Goal: Task Accomplishment & Management: Complete application form

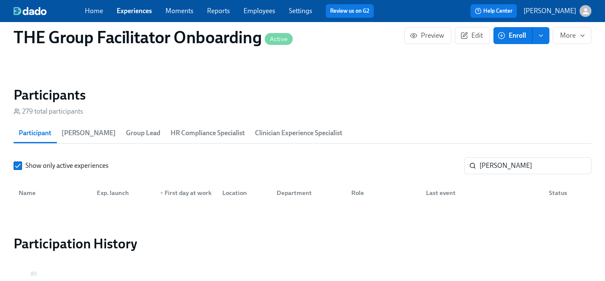
scroll to position [0, 14153]
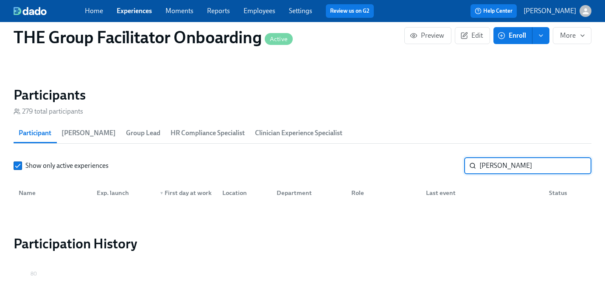
drag, startPoint x: 518, startPoint y: 166, endPoint x: 421, endPoint y: 165, distance: 96.7
click at [421, 165] on div "Show only active experiences [PERSON_NAME] ​" at bounding box center [302, 165] width 577 height 17
type input "[PERSON_NAME]"
click at [511, 36] on span "Enroll" at bounding box center [512, 35] width 27 height 8
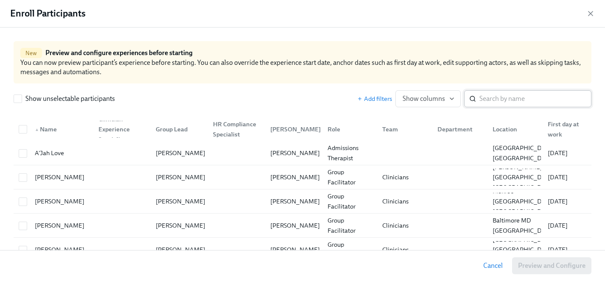
click at [502, 105] on input "search" at bounding box center [535, 98] width 112 height 17
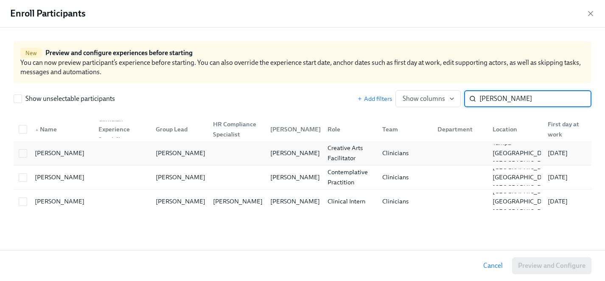
type input "[PERSON_NAME]"
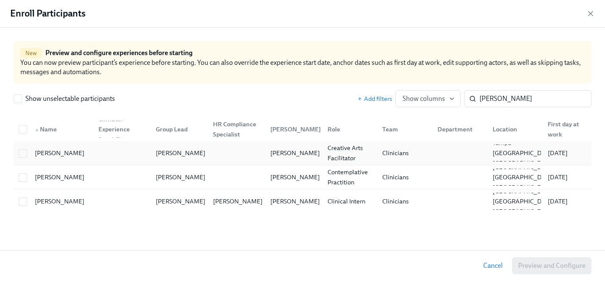
click at [53, 150] on div "[PERSON_NAME]" at bounding box center [59, 153] width 56 height 10
checkbox input "true"
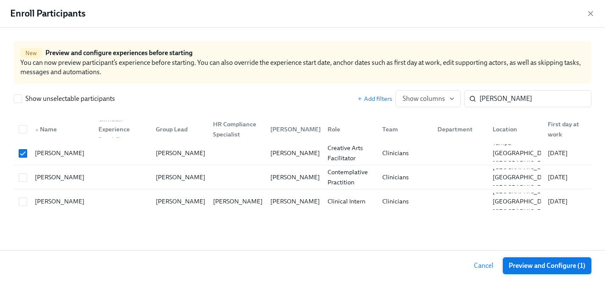
click at [509, 265] on span "Preview and Configure (1)" at bounding box center [546, 266] width 77 height 8
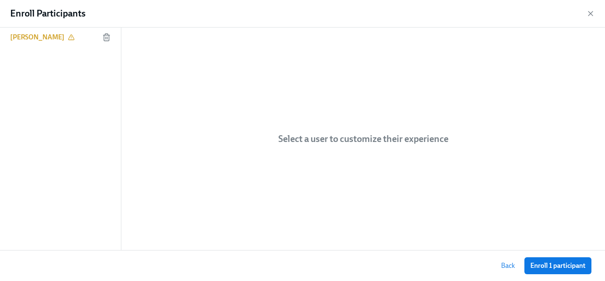
click at [41, 37] on h6 "[PERSON_NAME]" at bounding box center [37, 37] width 54 height 9
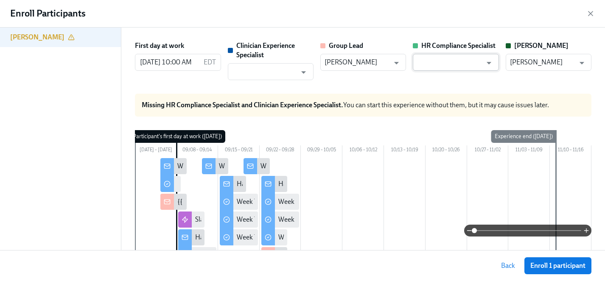
click at [448, 65] on input "text" at bounding box center [449, 62] width 65 height 17
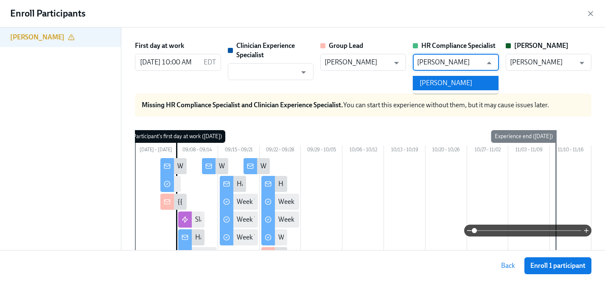
click at [457, 80] on li "[PERSON_NAME]" at bounding box center [456, 83] width 86 height 14
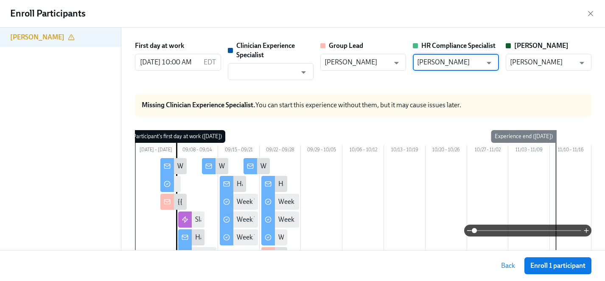
type input "[PERSON_NAME]"
click at [244, 72] on input "text" at bounding box center [264, 71] width 65 height 17
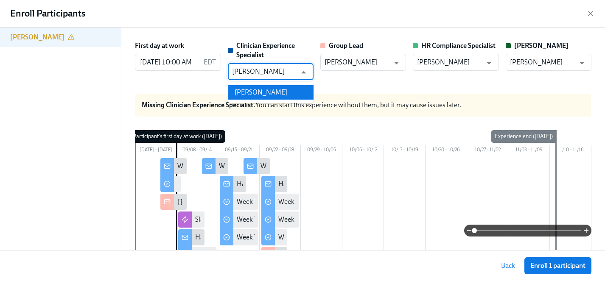
click at [256, 92] on li "[PERSON_NAME]" at bounding box center [271, 92] width 86 height 14
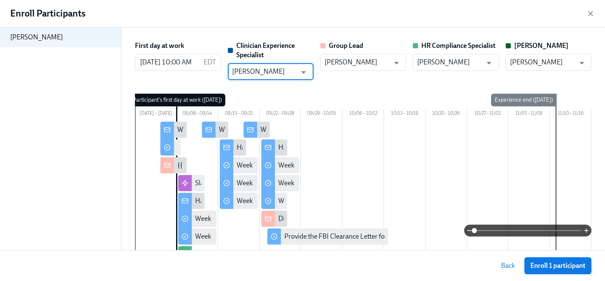
type input "[PERSON_NAME]"
click at [549, 265] on span "Enroll 1 participant" at bounding box center [557, 266] width 55 height 8
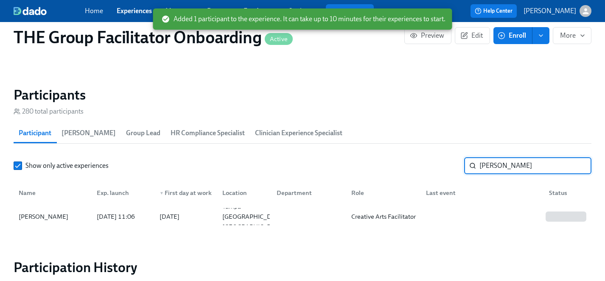
drag, startPoint x: 503, startPoint y: 167, endPoint x: 456, endPoint y: 166, distance: 47.1
click at [456, 166] on div "Show only active experiences [PERSON_NAME] ​" at bounding box center [302, 165] width 577 height 17
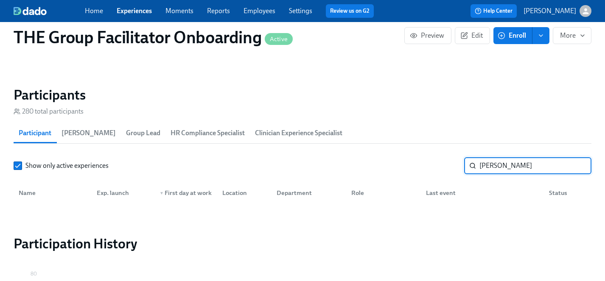
type input "[PERSON_NAME]"
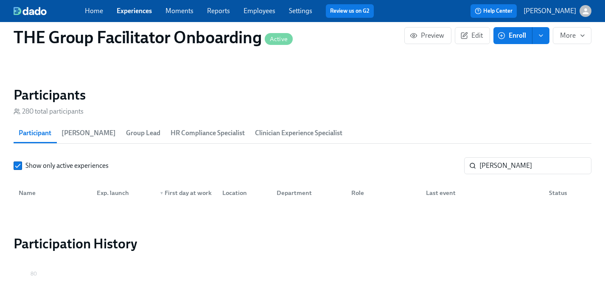
click at [514, 33] on span "Enroll" at bounding box center [512, 35] width 27 height 8
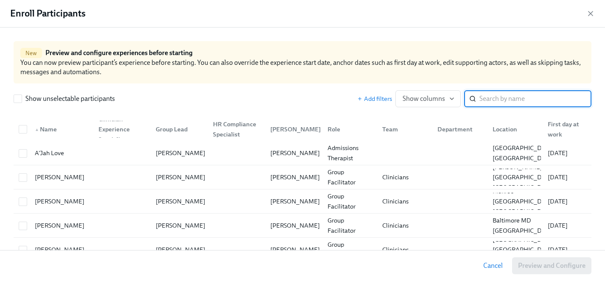
click at [507, 101] on input "search" at bounding box center [535, 98] width 112 height 17
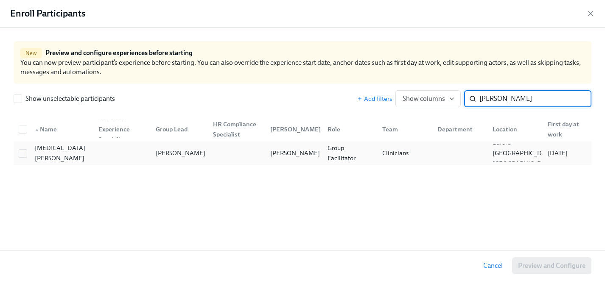
type input "[PERSON_NAME]"
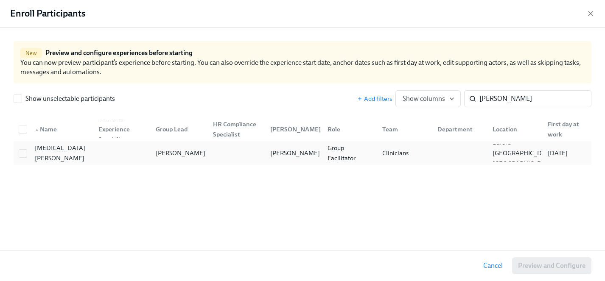
click at [54, 153] on div "[MEDICAL_DATA][PERSON_NAME]" at bounding box center [61, 153] width 60 height 20
checkbox input "true"
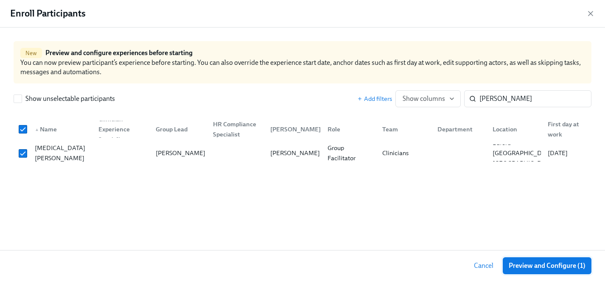
click at [535, 265] on span "Preview and Configure (1)" at bounding box center [546, 266] width 77 height 8
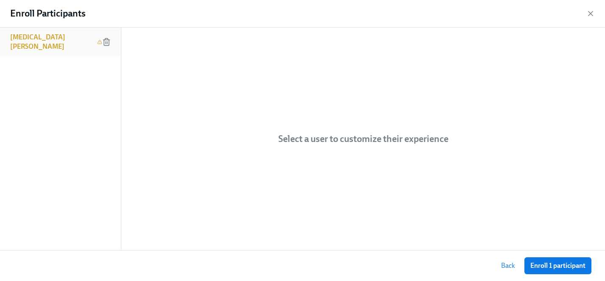
click at [42, 38] on h6 "[MEDICAL_DATA][PERSON_NAME]" at bounding box center [52, 42] width 84 height 19
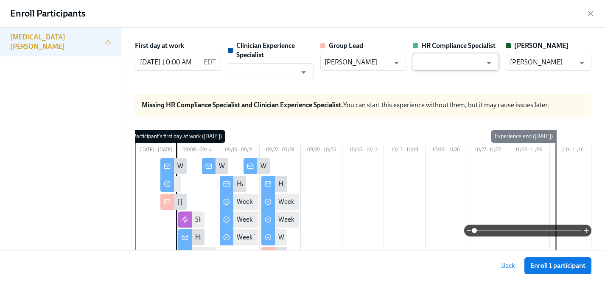
click at [441, 59] on input "text" at bounding box center [449, 62] width 65 height 17
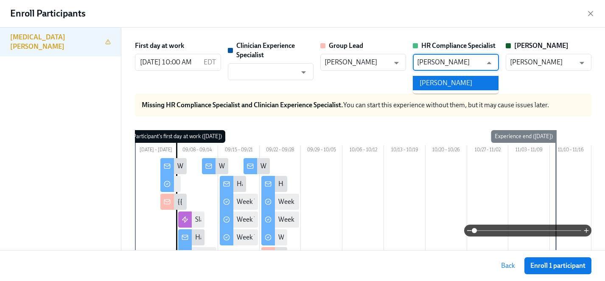
click at [452, 80] on li "[PERSON_NAME]" at bounding box center [456, 83] width 86 height 14
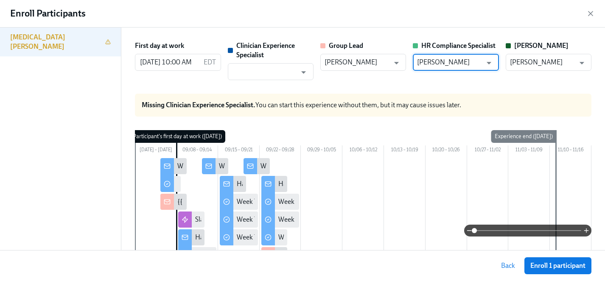
type input "[PERSON_NAME]"
click at [269, 69] on input "text" at bounding box center [264, 71] width 65 height 17
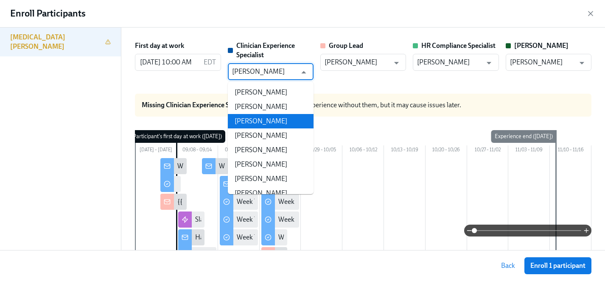
click at [268, 118] on li "[PERSON_NAME]" at bounding box center [271, 121] width 86 height 14
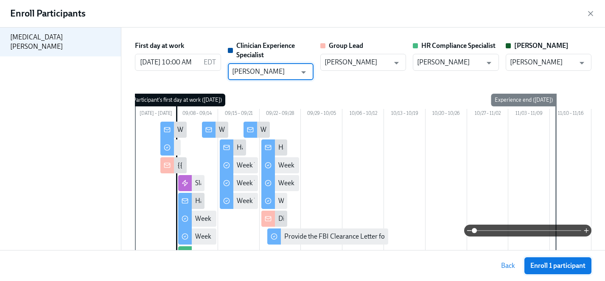
type input "[PERSON_NAME]"
click at [565, 266] on span "Enroll 1 participant" at bounding box center [557, 266] width 55 height 8
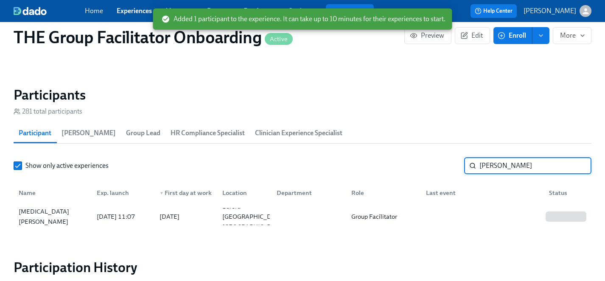
drag, startPoint x: 504, startPoint y: 166, endPoint x: 454, endPoint y: 165, distance: 49.6
click at [454, 165] on div "Show only active experiences [PERSON_NAME] ​" at bounding box center [302, 165] width 577 height 17
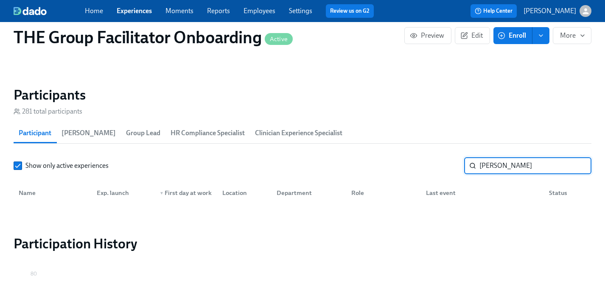
type input "[PERSON_NAME]"
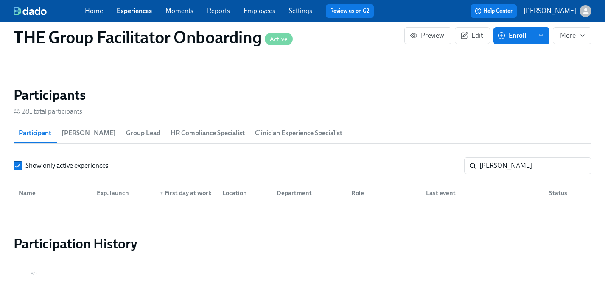
click at [524, 34] on span "Enroll" at bounding box center [512, 35] width 27 height 8
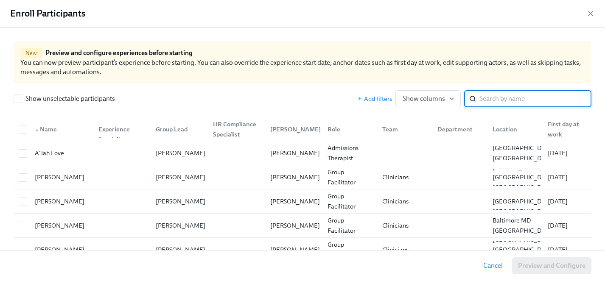
click at [514, 100] on input "search" at bounding box center [535, 98] width 112 height 17
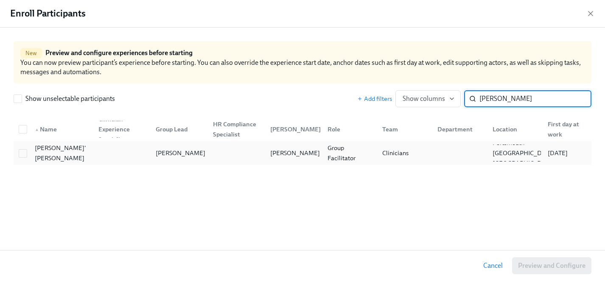
type input "[PERSON_NAME]"
click at [47, 148] on div "[PERSON_NAME]' [PERSON_NAME]" at bounding box center [61, 153] width 60 height 20
checkbox input "true"
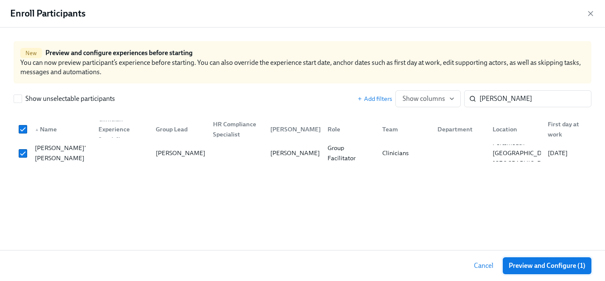
click at [527, 263] on span "Preview and Configure (1)" at bounding box center [546, 266] width 77 height 8
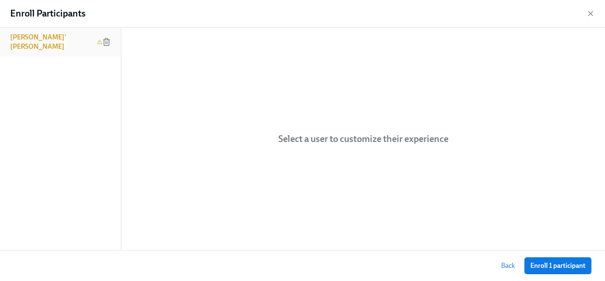
click at [36, 35] on h6 "[PERSON_NAME]' [PERSON_NAME]" at bounding box center [52, 42] width 84 height 19
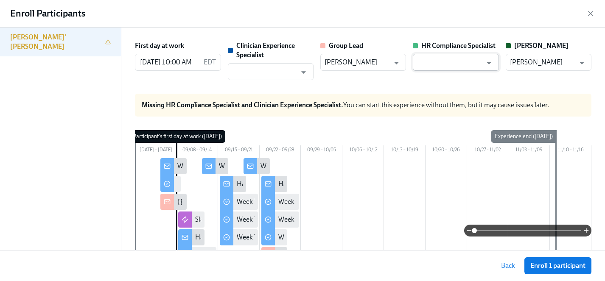
click at [456, 54] on input "text" at bounding box center [449, 62] width 65 height 17
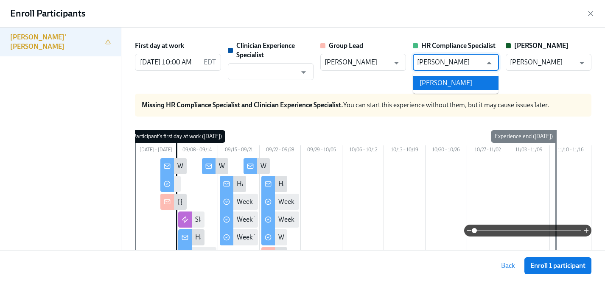
click at [458, 81] on li "[PERSON_NAME]" at bounding box center [456, 83] width 86 height 14
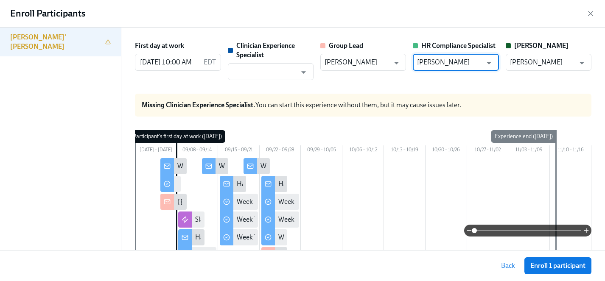
type input "[PERSON_NAME]"
click at [260, 75] on input "text" at bounding box center [264, 71] width 65 height 17
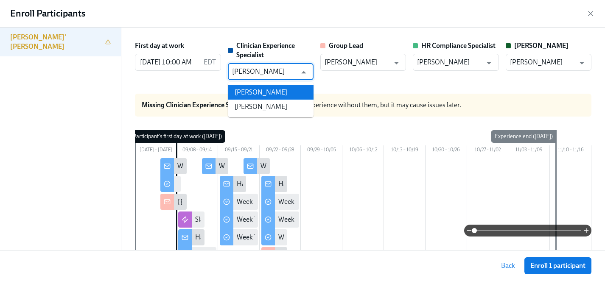
click at [262, 92] on li "[PERSON_NAME]" at bounding box center [271, 92] width 86 height 14
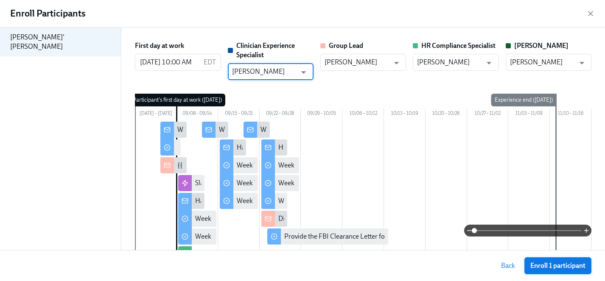
type input "[PERSON_NAME]"
click at [552, 268] on span "Enroll 1 participant" at bounding box center [557, 266] width 55 height 8
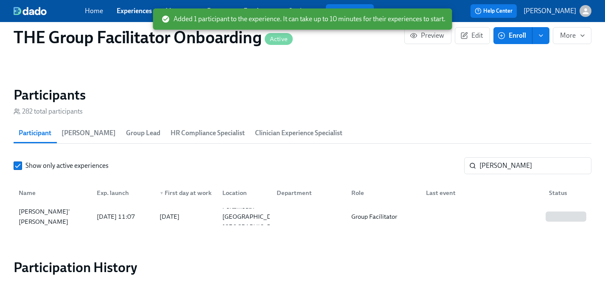
click at [134, 9] on link "Experiences" at bounding box center [134, 11] width 35 height 8
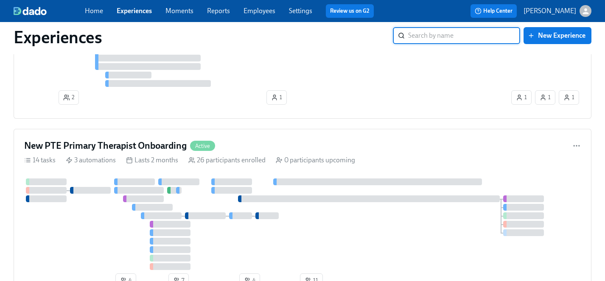
scroll to position [4423, 0]
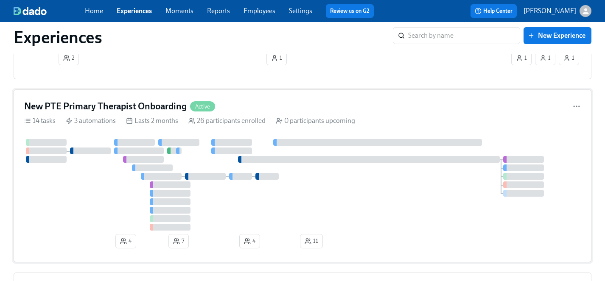
click at [98, 184] on div at bounding box center [302, 185] width 556 height 92
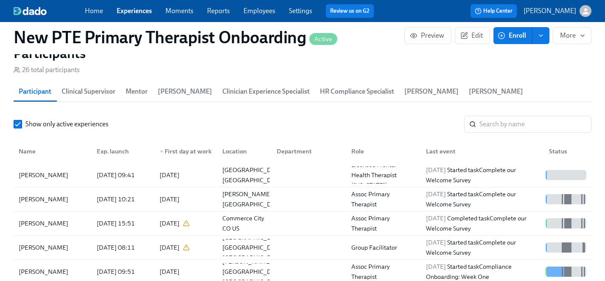
scroll to position [5, 0]
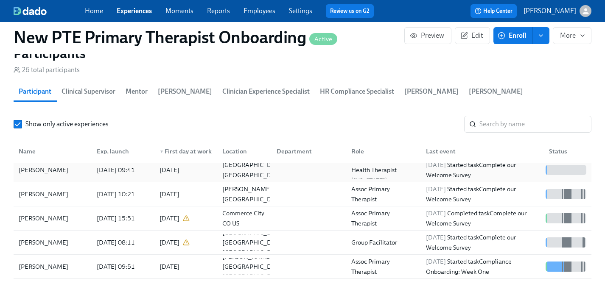
click at [39, 165] on div "[PERSON_NAME]" at bounding box center [43, 170] width 56 height 10
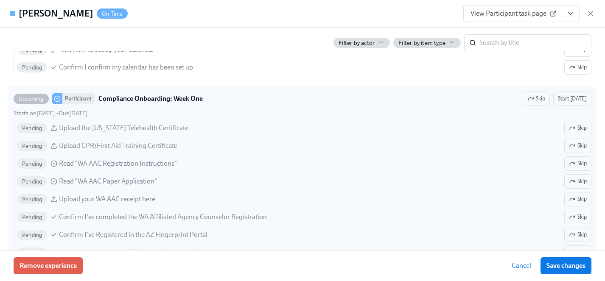
scroll to position [1062, 0]
click at [580, 128] on span "Skip" at bounding box center [578, 127] width 18 height 8
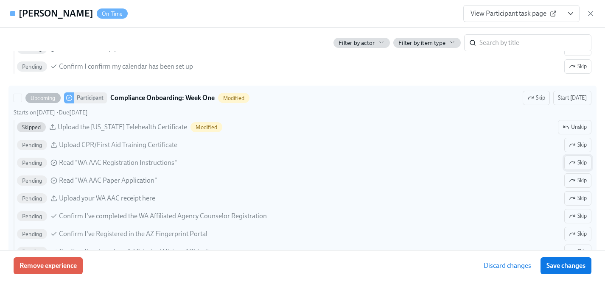
click at [579, 162] on span "Skip" at bounding box center [578, 163] width 18 height 8
click at [579, 186] on button "Skip" at bounding box center [577, 180] width 27 height 14
click at [579, 197] on span "Skip" at bounding box center [578, 198] width 18 height 8
click at [579, 213] on span "Skip" at bounding box center [578, 216] width 18 height 8
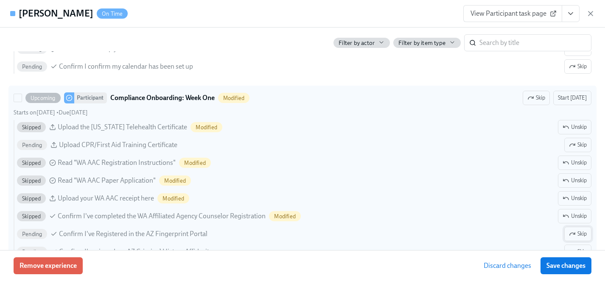
click at [576, 233] on span "Skip" at bounding box center [578, 234] width 18 height 8
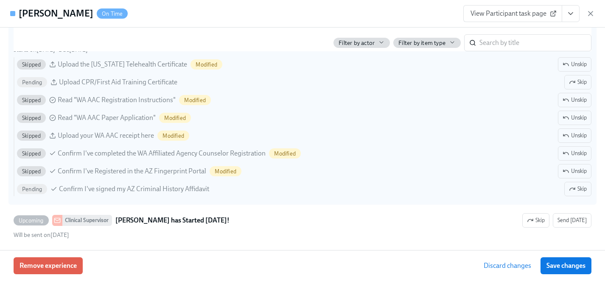
scroll to position [1163, 0]
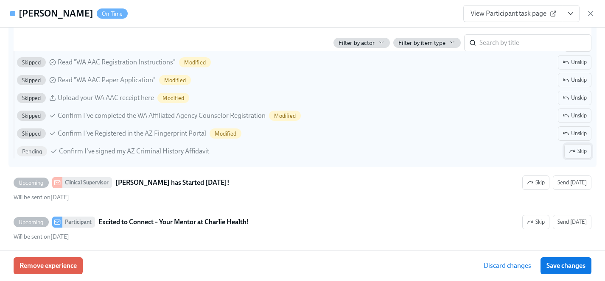
click at [573, 150] on icon "button" at bounding box center [572, 151] width 7 height 7
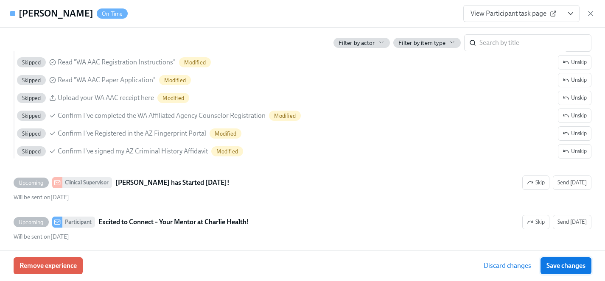
click at [575, 268] on span "Save changes" at bounding box center [565, 266] width 39 height 8
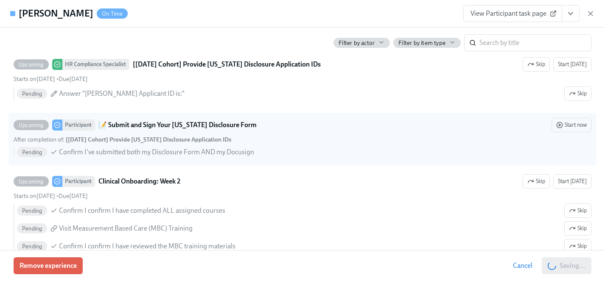
scroll to position [1353, 0]
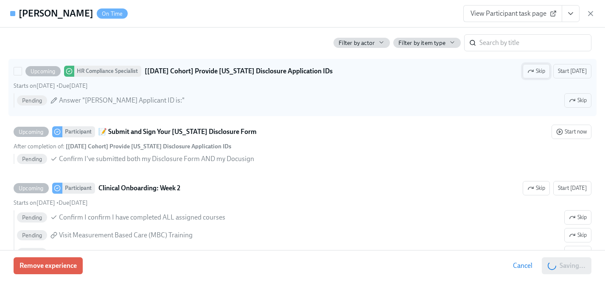
click at [542, 72] on span "Skip" at bounding box center [536, 71] width 18 height 8
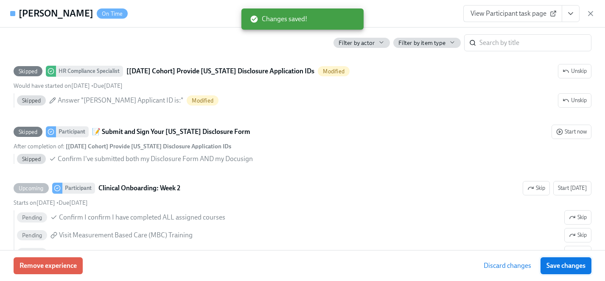
click at [563, 264] on span "Save changes" at bounding box center [565, 266] width 39 height 8
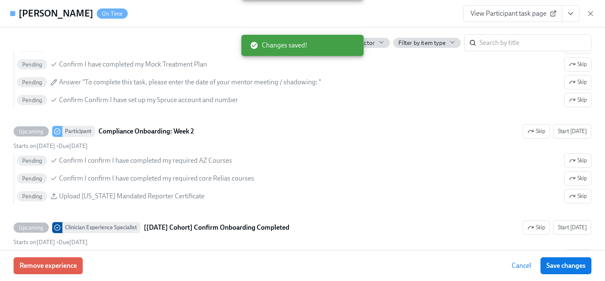
scroll to position [1620, 0]
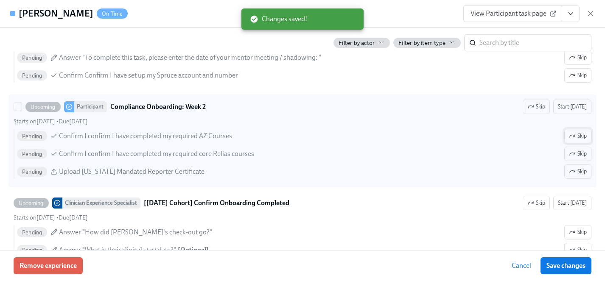
click at [582, 138] on span "Skip" at bounding box center [578, 136] width 18 height 8
click at [581, 172] on span "Skip" at bounding box center [578, 171] width 18 height 8
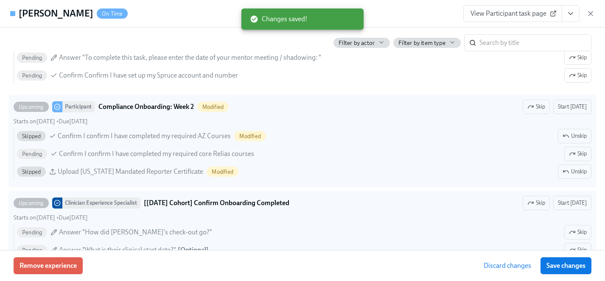
click at [576, 263] on span "Save changes" at bounding box center [565, 266] width 39 height 8
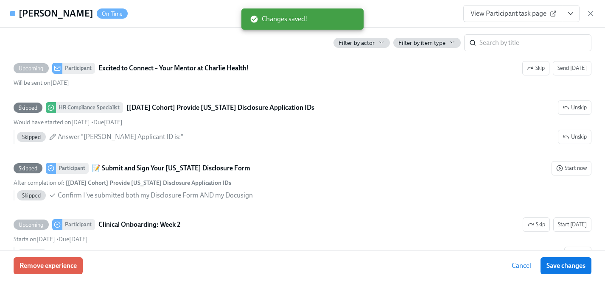
scroll to position [1227, 0]
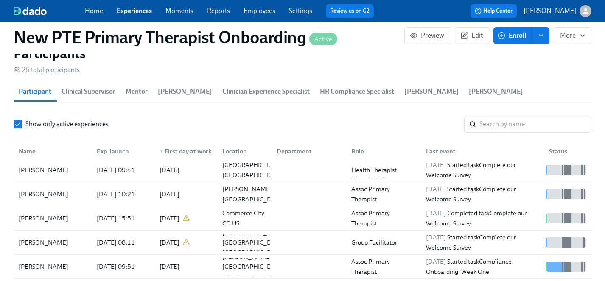
click at [139, 8] on link "Experiences" at bounding box center [134, 11] width 35 height 8
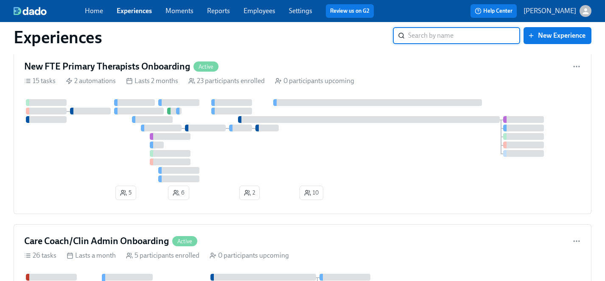
scroll to position [3293, 0]
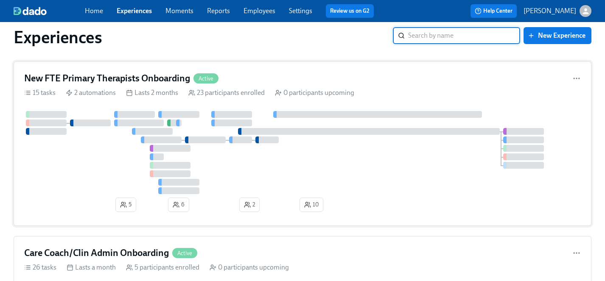
click at [104, 167] on div at bounding box center [302, 152] width 556 height 83
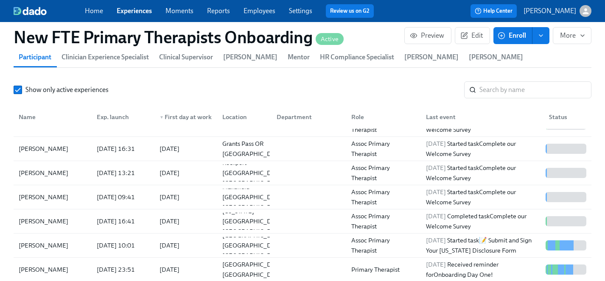
scroll to position [839, 0]
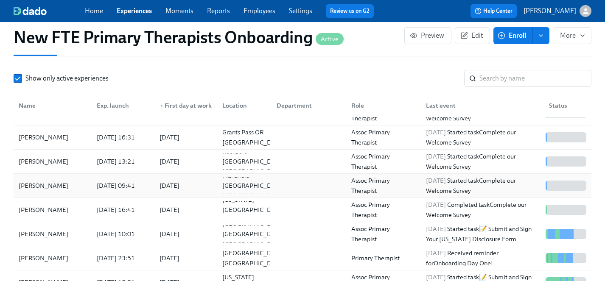
click at [47, 181] on div "[PERSON_NAME]" at bounding box center [43, 186] width 56 height 10
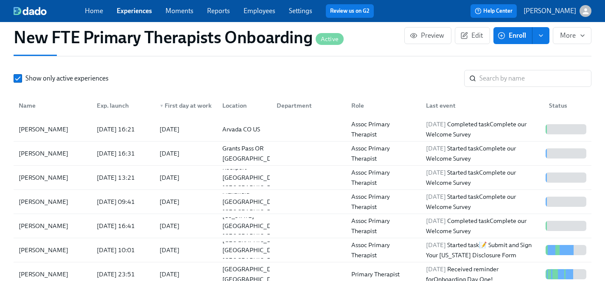
click at [514, 33] on span "Enroll" at bounding box center [512, 35] width 27 height 8
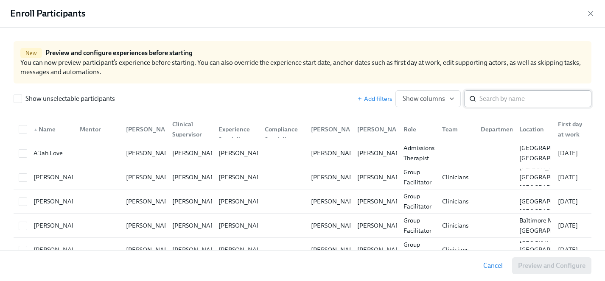
click at [512, 98] on input "search" at bounding box center [535, 98] width 112 height 17
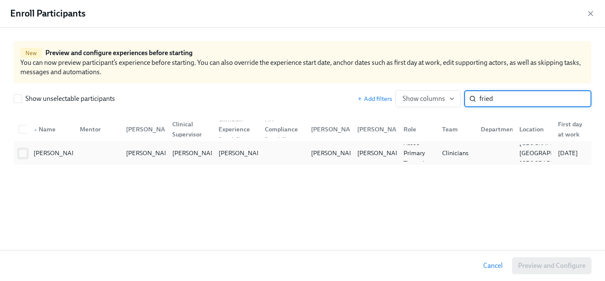
type input "fried"
click at [24, 152] on input "checkbox" at bounding box center [23, 154] width 8 height 8
checkbox input "true"
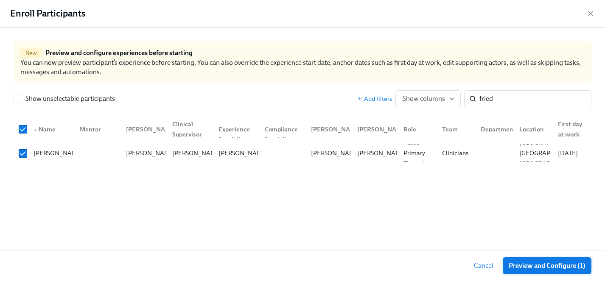
click at [525, 265] on span "Preview and Configure (1)" at bounding box center [546, 266] width 77 height 8
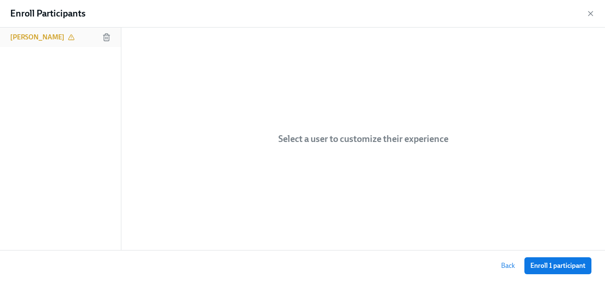
click at [32, 34] on h6 "[PERSON_NAME]" at bounding box center [37, 37] width 54 height 9
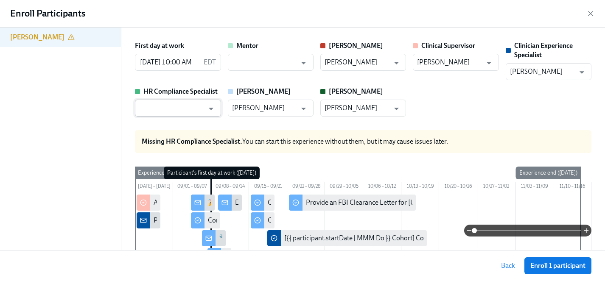
click at [180, 110] on input "text" at bounding box center [171, 108] width 65 height 17
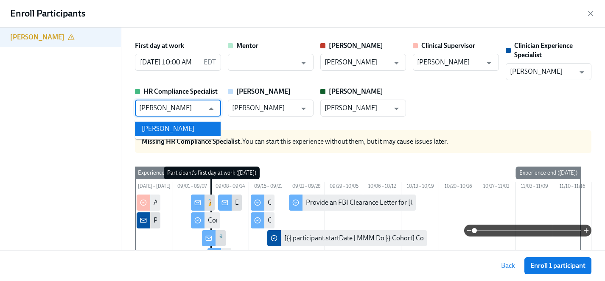
click at [180, 127] on li "[PERSON_NAME]" at bounding box center [178, 129] width 86 height 14
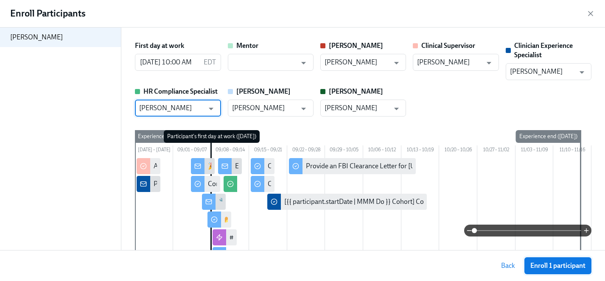
type input "[PERSON_NAME]"
click at [541, 262] on span "Enroll 1 participant" at bounding box center [557, 266] width 55 height 8
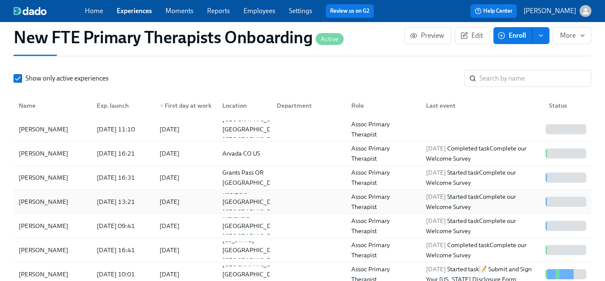
scroll to position [831, 0]
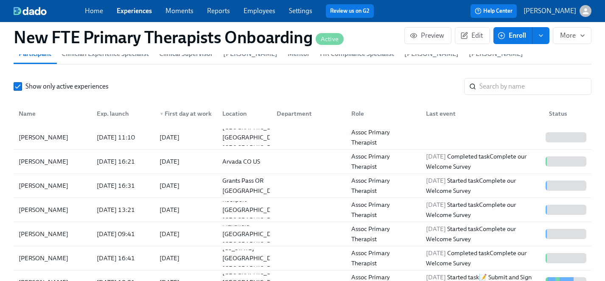
click at [519, 33] on span "Enroll" at bounding box center [512, 35] width 27 height 8
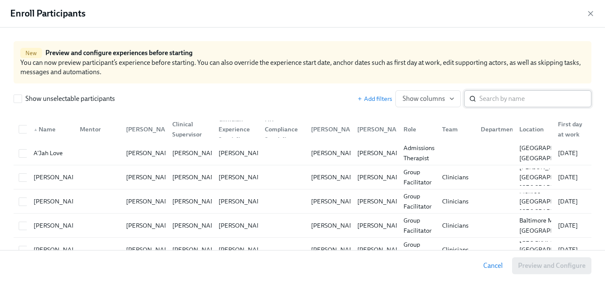
click at [525, 100] on input "search" at bounding box center [535, 98] width 112 height 17
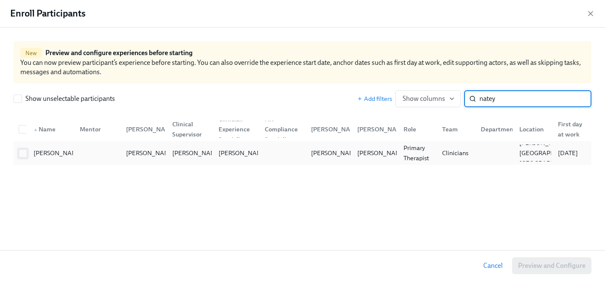
type input "natey"
click at [25, 154] on input "checkbox" at bounding box center [23, 154] width 8 height 8
checkbox input "true"
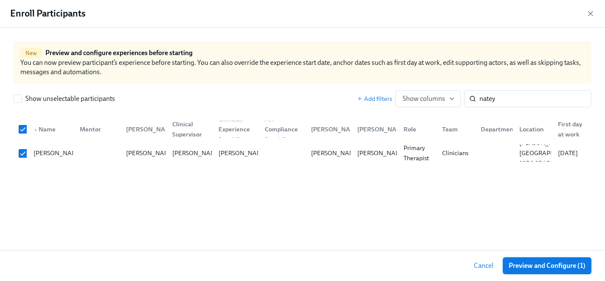
click at [553, 268] on span "Preview and Configure (1)" at bounding box center [546, 266] width 77 height 8
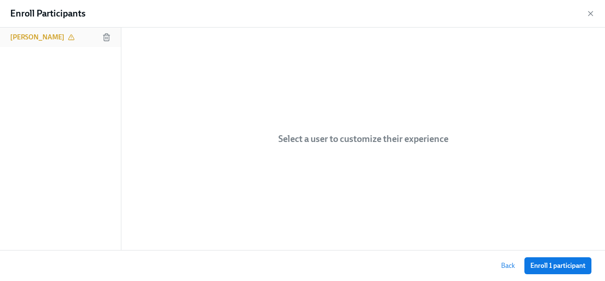
click at [31, 38] on h6 "[PERSON_NAME]" at bounding box center [37, 37] width 54 height 9
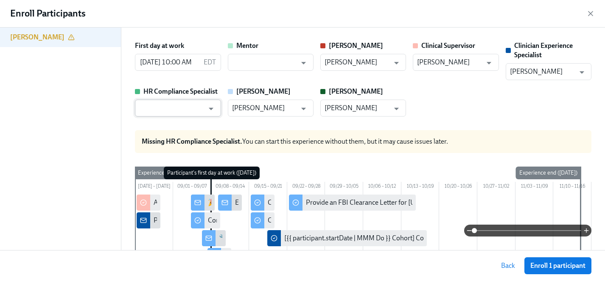
click at [196, 111] on input "text" at bounding box center [171, 108] width 65 height 17
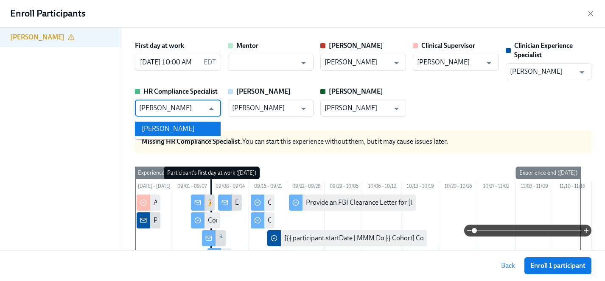
click at [182, 124] on li "[PERSON_NAME]" at bounding box center [178, 129] width 86 height 14
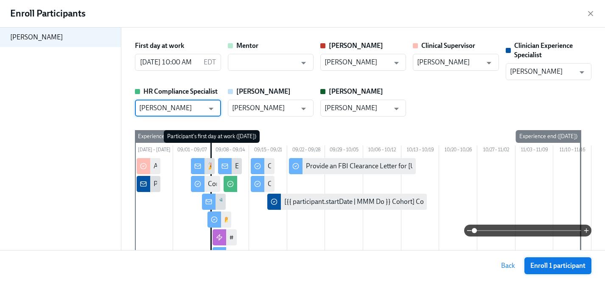
type input "[PERSON_NAME]"
click at [567, 266] on span "Enroll 1 participant" at bounding box center [557, 266] width 55 height 8
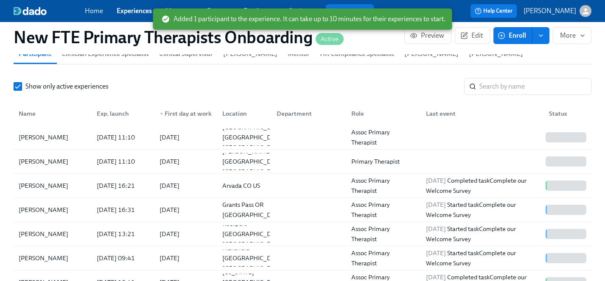
click at [519, 34] on span "Enroll" at bounding box center [512, 35] width 27 height 8
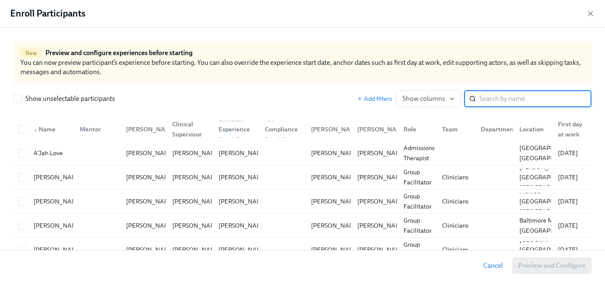
click at [516, 99] on input "search" at bounding box center [535, 98] width 112 height 17
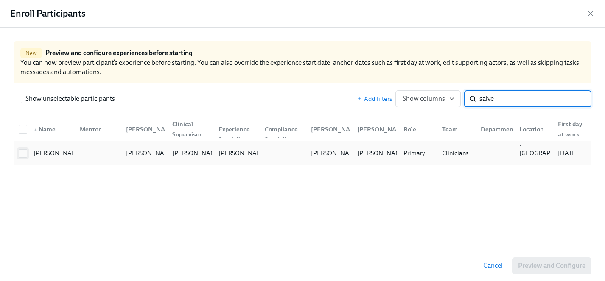
type input "salve"
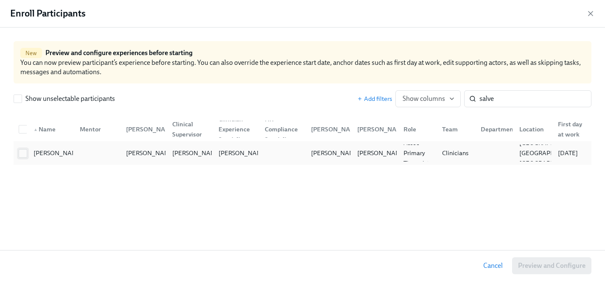
click at [22, 153] on input "checkbox" at bounding box center [23, 154] width 8 height 8
checkbox input "true"
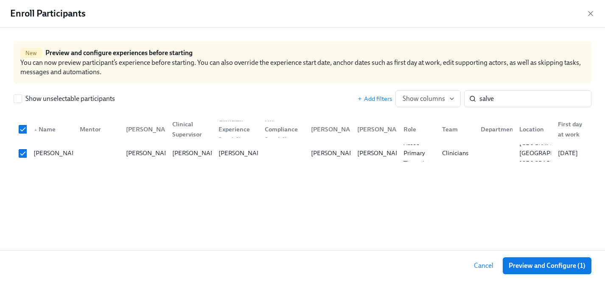
click at [575, 265] on span "Preview and Configure (1)" at bounding box center [546, 266] width 77 height 8
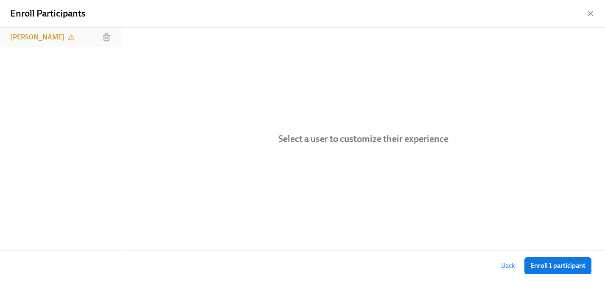
click at [40, 39] on h6 "[PERSON_NAME]" at bounding box center [37, 37] width 54 height 9
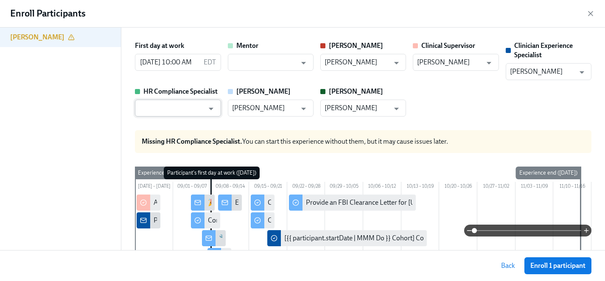
click at [193, 106] on input "text" at bounding box center [171, 108] width 65 height 17
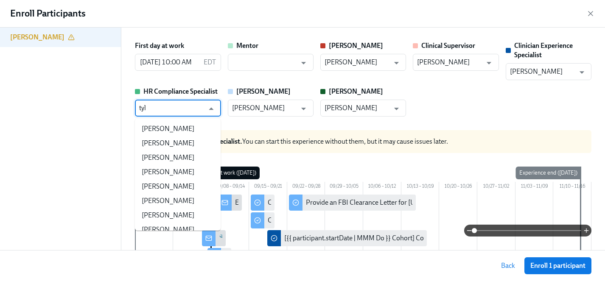
type input "tyle"
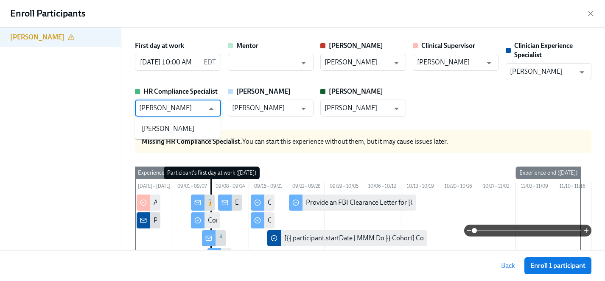
scroll to position [0, 3569]
click at [184, 125] on li "[PERSON_NAME]" at bounding box center [178, 129] width 86 height 14
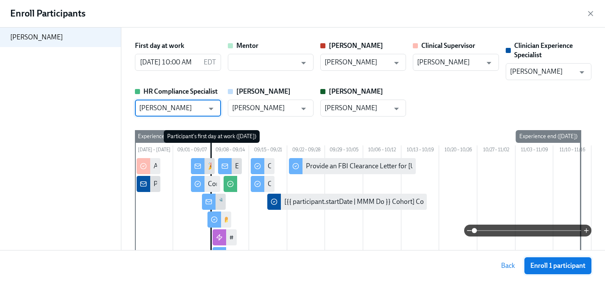
type input "[PERSON_NAME]"
click at [559, 263] on span "Enroll 1 participant" at bounding box center [557, 266] width 55 height 8
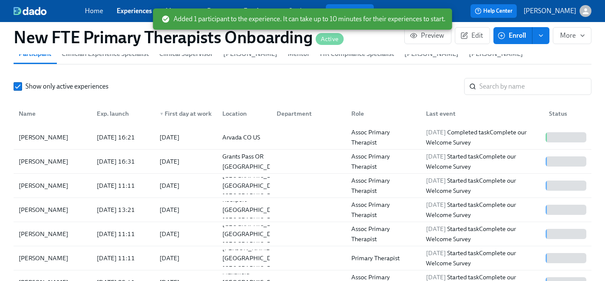
click at [137, 11] on link "Experiences" at bounding box center [134, 11] width 35 height 8
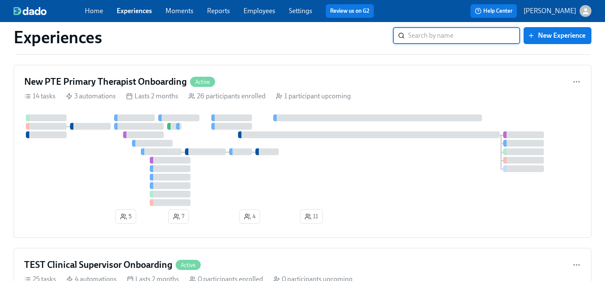
scroll to position [4477, 0]
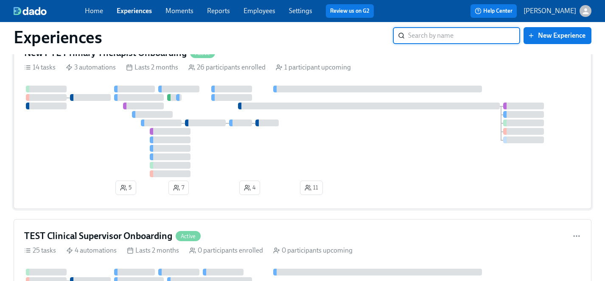
click at [103, 153] on div at bounding box center [302, 132] width 556 height 92
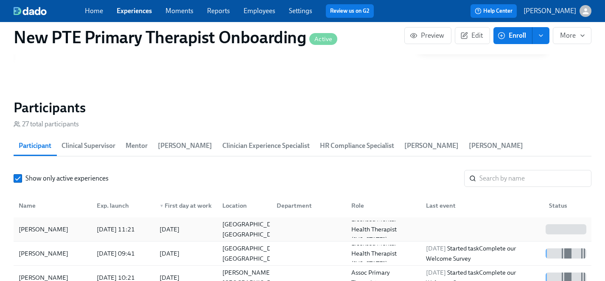
click at [41, 224] on div "[PERSON_NAME]" at bounding box center [43, 229] width 56 height 10
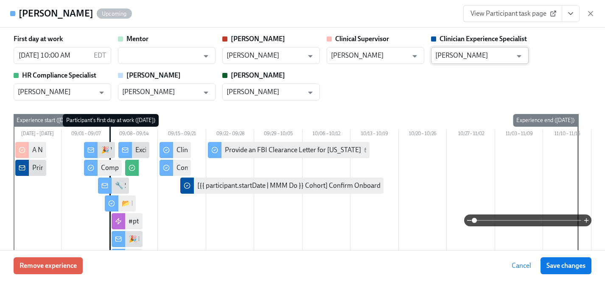
click at [463, 56] on input "[PERSON_NAME]" at bounding box center [473, 55] width 77 height 17
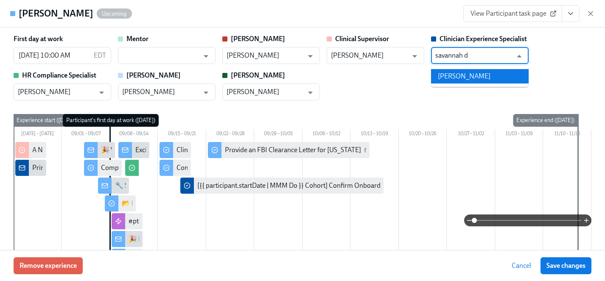
click at [457, 78] on li "[PERSON_NAME]" at bounding box center [480, 76] width 98 height 14
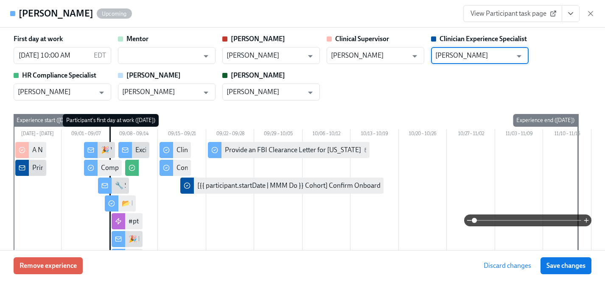
type input "[PERSON_NAME]"
click at [392, 93] on div "First day at work 09/08/2025 10:00 AM EDT ​ Mentor ​ Clarissa Clarissa Arellano…" at bounding box center [302, 67] width 577 height 66
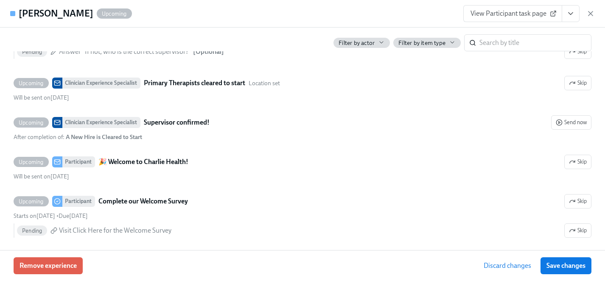
scroll to position [416, 0]
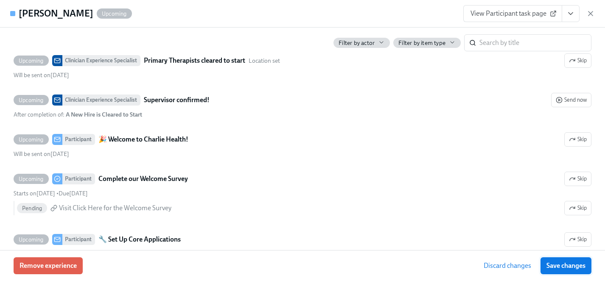
click at [554, 262] on span "Save changes" at bounding box center [565, 266] width 39 height 8
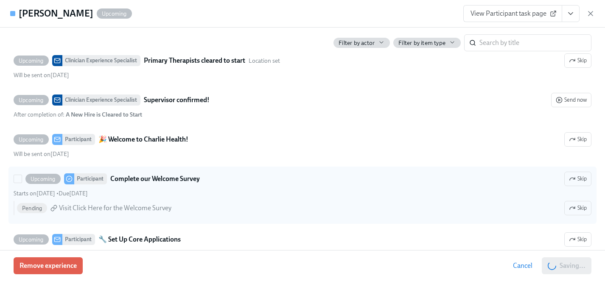
type input "[PERSON_NAME]"
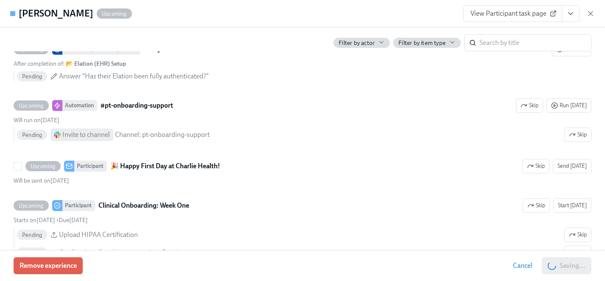
scroll to position [0, 3837]
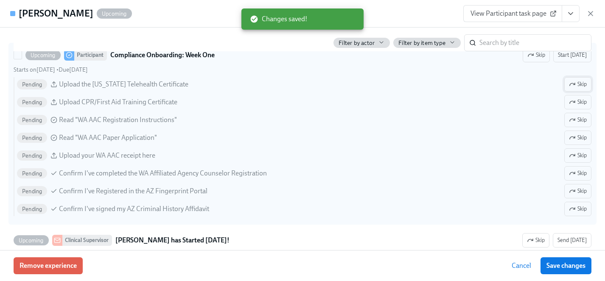
click at [579, 84] on span "Skip" at bounding box center [578, 84] width 18 height 8
click at [578, 120] on span "Skip" at bounding box center [578, 120] width 18 height 8
click at [578, 140] on span "Skip" at bounding box center [578, 138] width 18 height 8
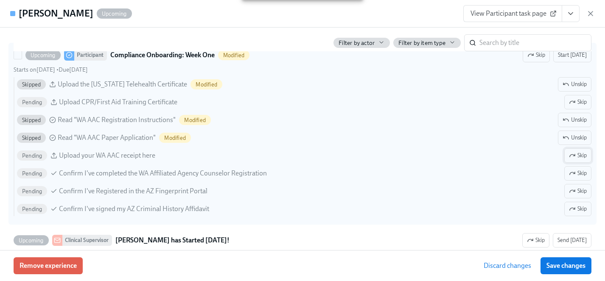
click at [577, 156] on span "Skip" at bounding box center [578, 155] width 18 height 8
click at [578, 171] on span "Skip" at bounding box center [578, 173] width 18 height 8
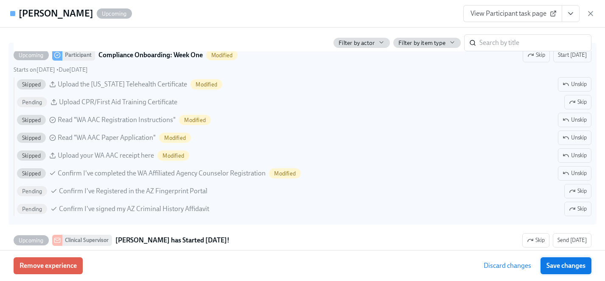
click at [567, 267] on span "Save changes" at bounding box center [565, 266] width 39 height 8
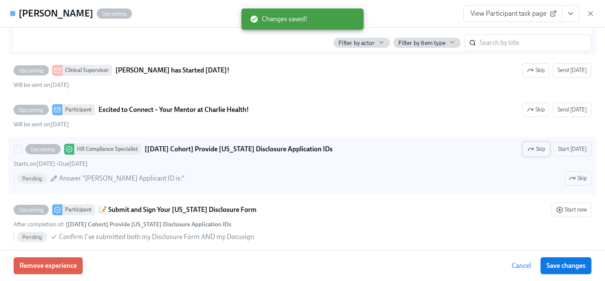
click at [539, 148] on span "Skip" at bounding box center [536, 149] width 18 height 8
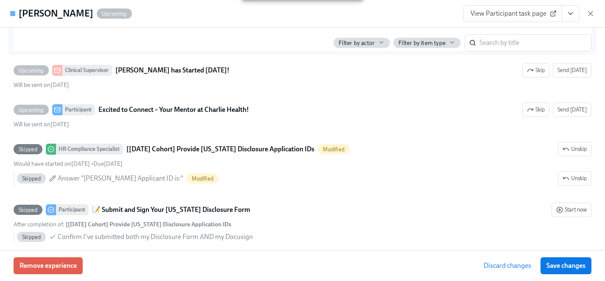
drag, startPoint x: 570, startPoint y: 266, endPoint x: 551, endPoint y: 260, distance: 20.5
click at [570, 266] on span "Save changes" at bounding box center [565, 266] width 39 height 8
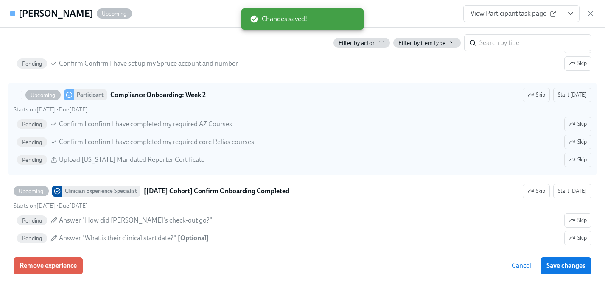
click at [591, 158] on label "Upcoming Participant Compliance Onboarding: Week 2 Skip Start today Starts on S…" at bounding box center [302, 129] width 588 height 93
click at [22, 99] on input "Upcoming Participant Compliance Onboarding: Week 2 Skip Start today Starts on S…" at bounding box center [18, 95] width 8 height 8
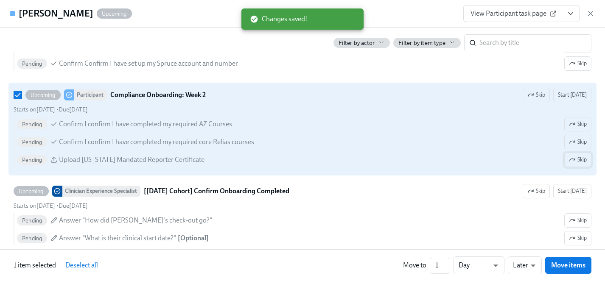
click at [581, 162] on span "Skip" at bounding box center [578, 160] width 18 height 8
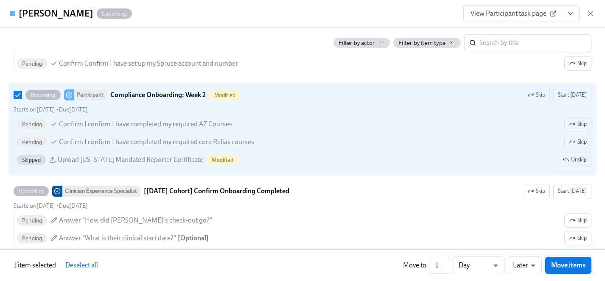
click at [574, 267] on span "Move items" at bounding box center [568, 265] width 34 height 8
checkbox input "false"
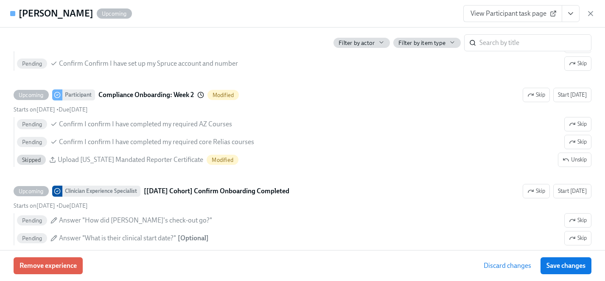
click at [560, 266] on span "Save changes" at bounding box center [565, 266] width 39 height 8
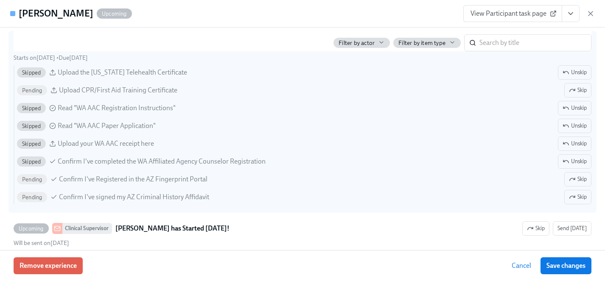
scroll to position [1110, 0]
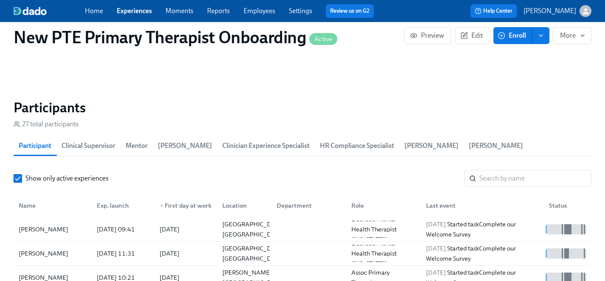
click at [141, 10] on link "Experiences" at bounding box center [134, 11] width 35 height 8
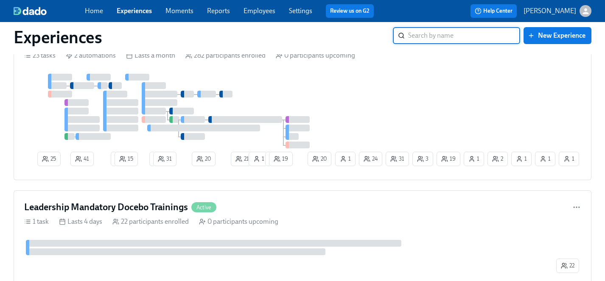
scroll to position [2785, 0]
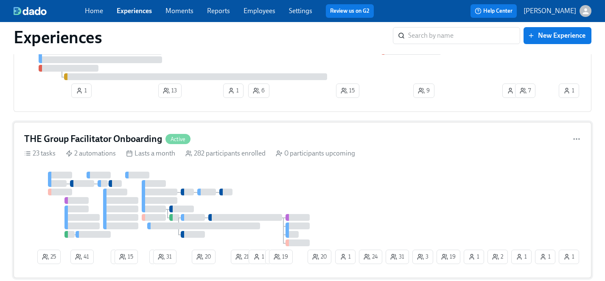
click at [277, 189] on div at bounding box center [178, 209] width 309 height 75
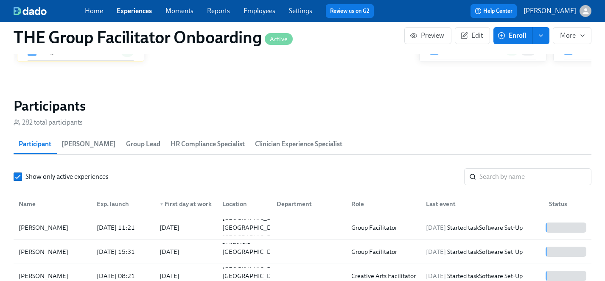
scroll to position [717, 0]
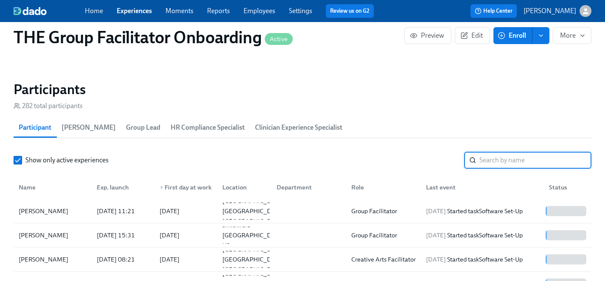
click at [524, 160] on input "search" at bounding box center [535, 160] width 112 height 17
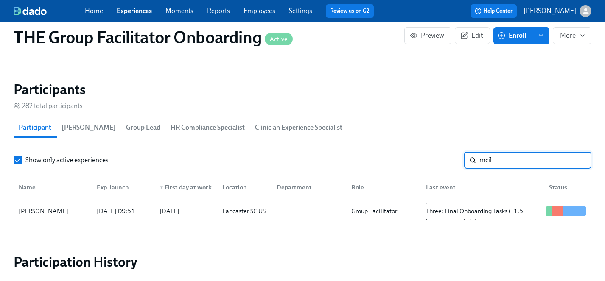
type input "mcil"
click at [521, 35] on span "Enroll" at bounding box center [512, 35] width 27 height 8
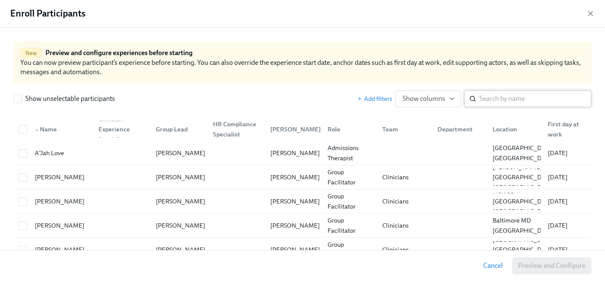
click at [508, 98] on input "search" at bounding box center [535, 98] width 112 height 17
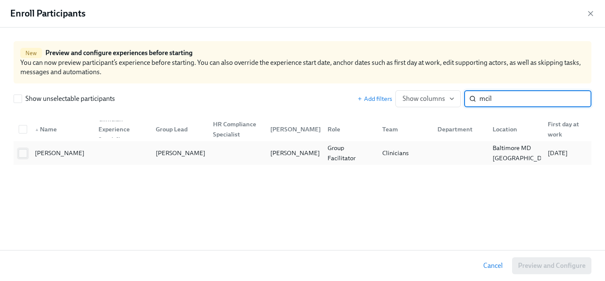
type input "mcil"
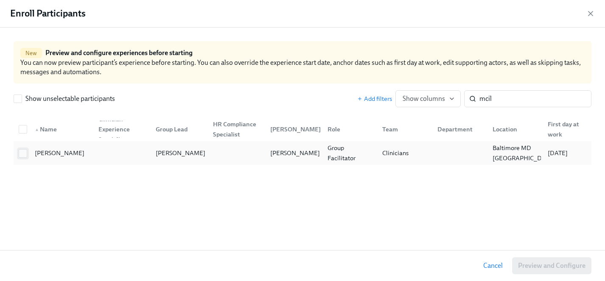
click at [24, 151] on input "checkbox" at bounding box center [23, 154] width 8 height 8
checkbox input "true"
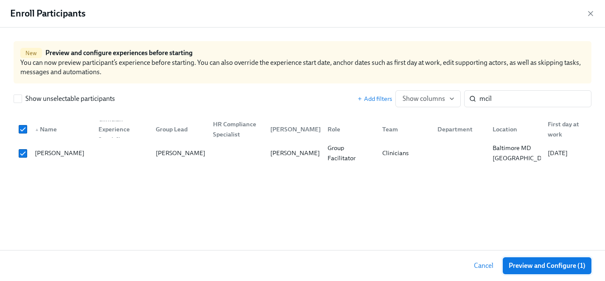
click at [527, 265] on span "Preview and Configure (1)" at bounding box center [546, 266] width 77 height 8
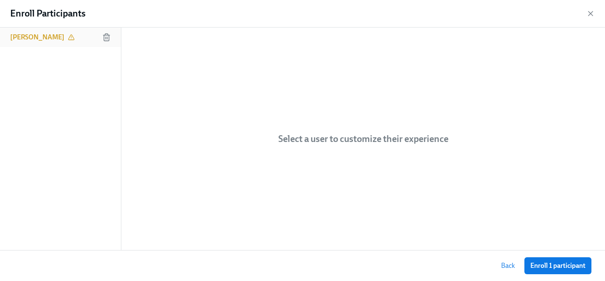
click at [41, 36] on h6 "[PERSON_NAME]" at bounding box center [37, 37] width 54 height 9
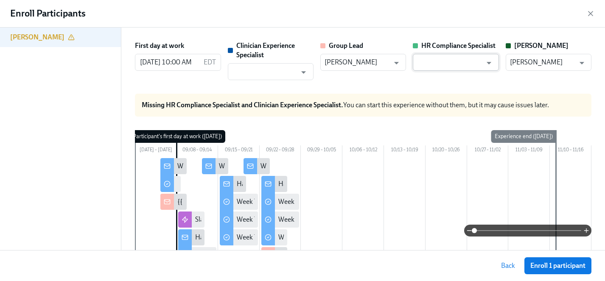
click at [439, 65] on input "text" at bounding box center [449, 62] width 65 height 17
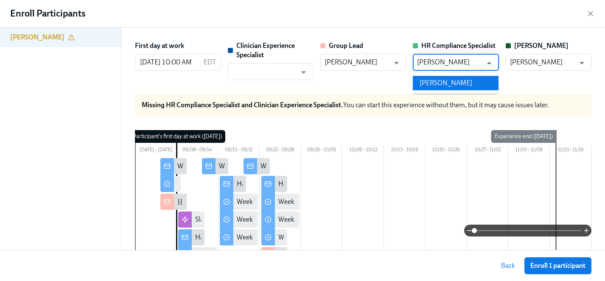
click at [448, 82] on li "[PERSON_NAME]" at bounding box center [456, 83] width 86 height 14
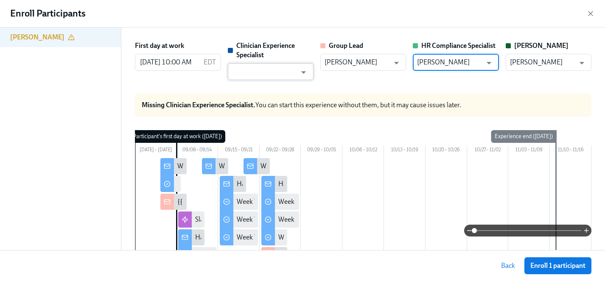
type input "[PERSON_NAME]"
click at [240, 75] on input "text" at bounding box center [264, 71] width 65 height 17
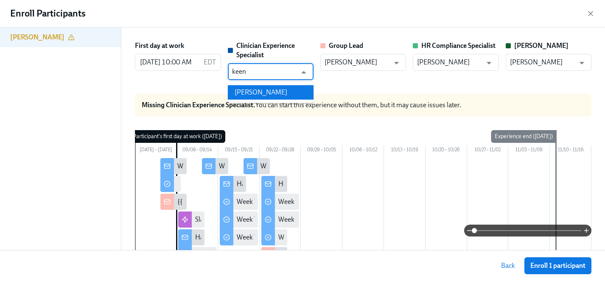
click at [258, 93] on li "[PERSON_NAME]" at bounding box center [271, 92] width 86 height 14
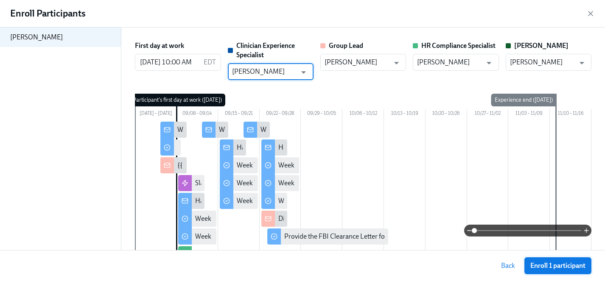
type input "[PERSON_NAME]"
click at [564, 266] on span "Enroll 1 participant" at bounding box center [557, 266] width 55 height 8
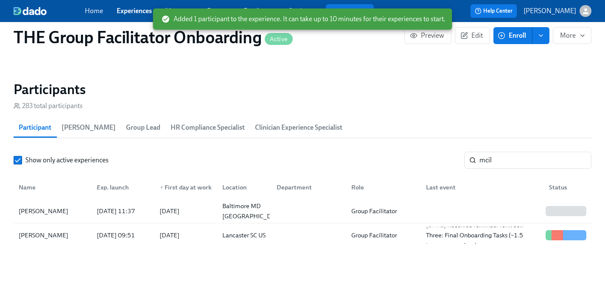
scroll to position [0, 14153]
click at [129, 11] on link "Experiences" at bounding box center [134, 11] width 35 height 8
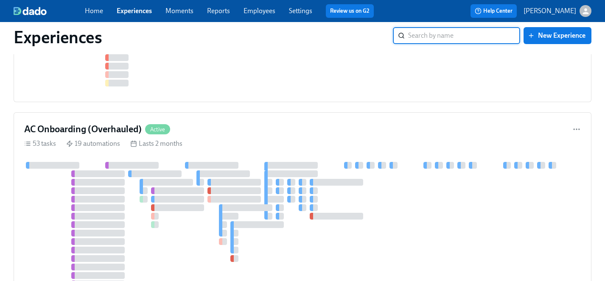
scroll to position [25, 0]
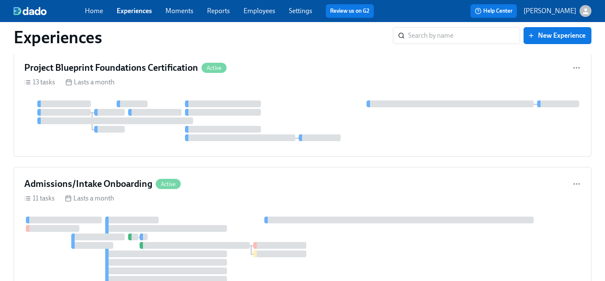
click at [248, 13] on link "Employees" at bounding box center [259, 11] width 32 height 8
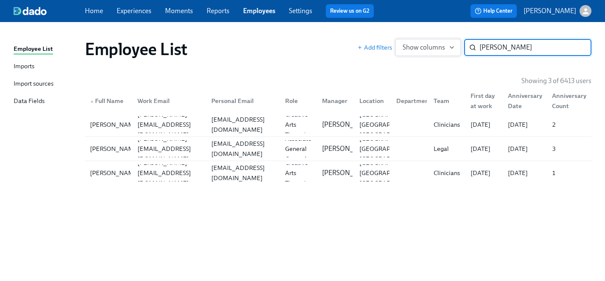
drag, startPoint x: 510, startPoint y: 47, endPoint x: 444, endPoint y: 47, distance: 66.1
click at [444, 47] on div "Add filters Show columns [PERSON_NAME] ​" at bounding box center [474, 47] width 234 height 17
type input "[PERSON_NAME]"
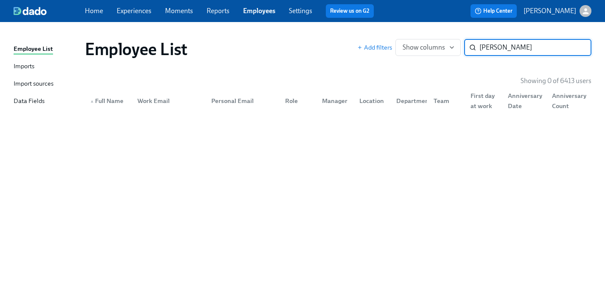
click at [577, 47] on input "[PERSON_NAME]" at bounding box center [535, 47] width 112 height 17
